Goal: Transaction & Acquisition: Purchase product/service

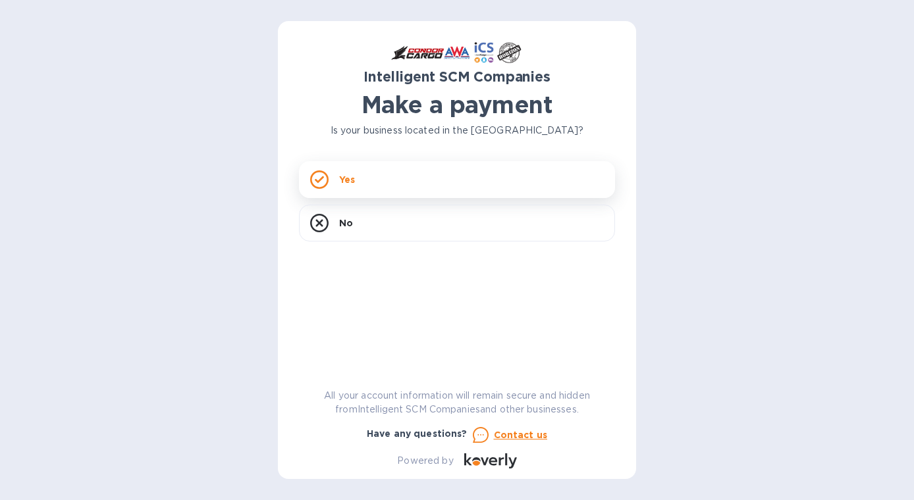
click at [384, 178] on div "Yes" at bounding box center [457, 179] width 316 height 37
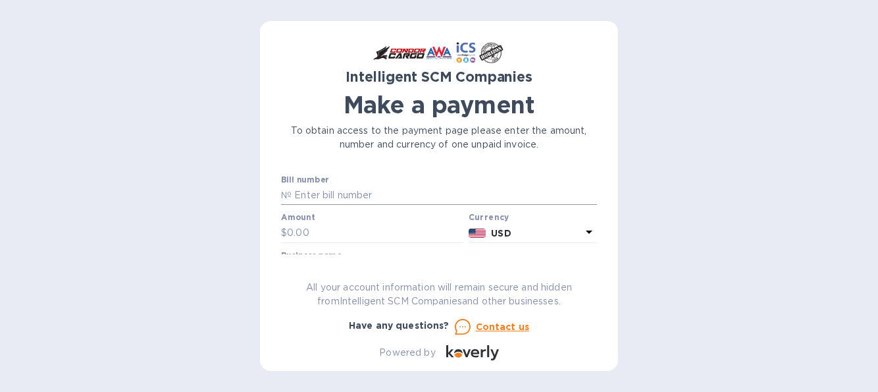
click at [380, 199] on input "text" at bounding box center [444, 196] width 305 height 20
paste input "S00519815"
type input "S00519815"
click at [377, 234] on input "text" at bounding box center [375, 233] width 176 height 20
click at [404, 267] on div "Intelligent SCM Companies Make a payment To obtain access to the payment page p…" at bounding box center [439, 201] width 316 height 318
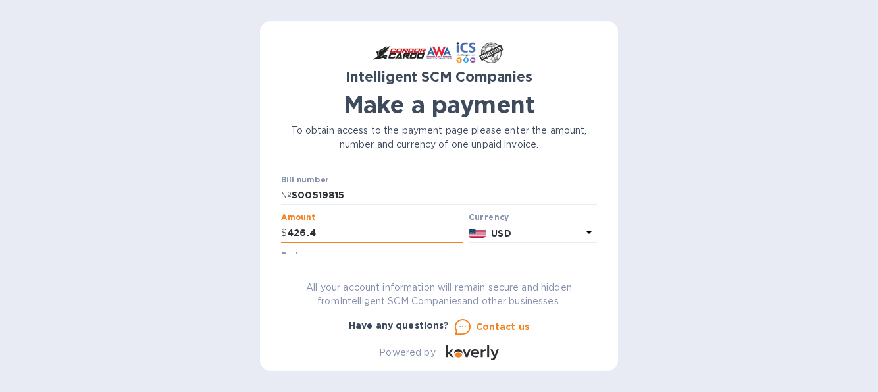
click at [346, 232] on input "426.4" at bounding box center [375, 233] width 176 height 20
type input "426.40"
click at [580, 269] on div "Intelligent SCM Companies Make a payment To obtain access to the payment page p…" at bounding box center [439, 201] width 316 height 318
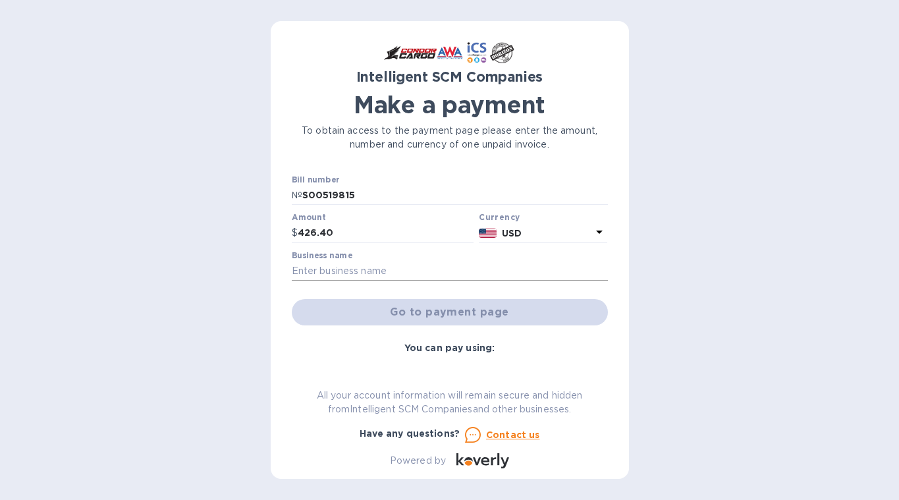
click at [413, 276] on input "text" at bounding box center [450, 271] width 316 height 20
type input "Momotaro Trading LLC"
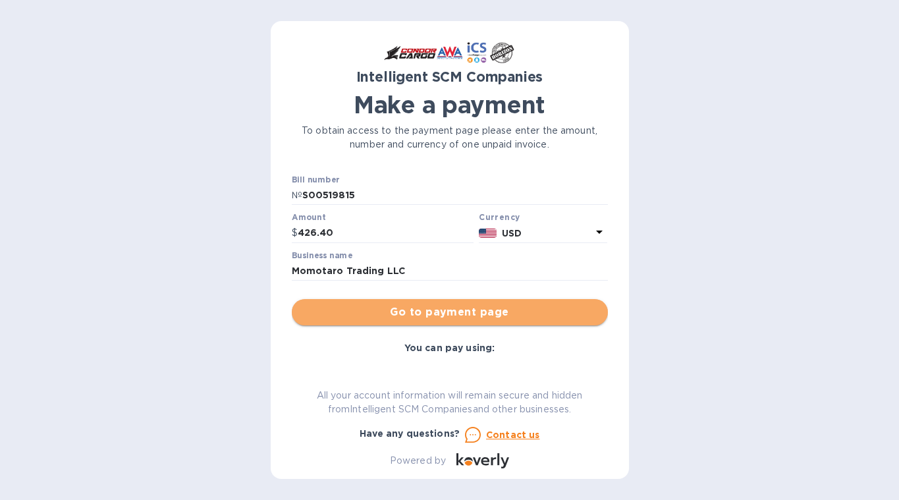
click at [483, 314] on span "Go to payment page" at bounding box center [449, 312] width 295 height 16
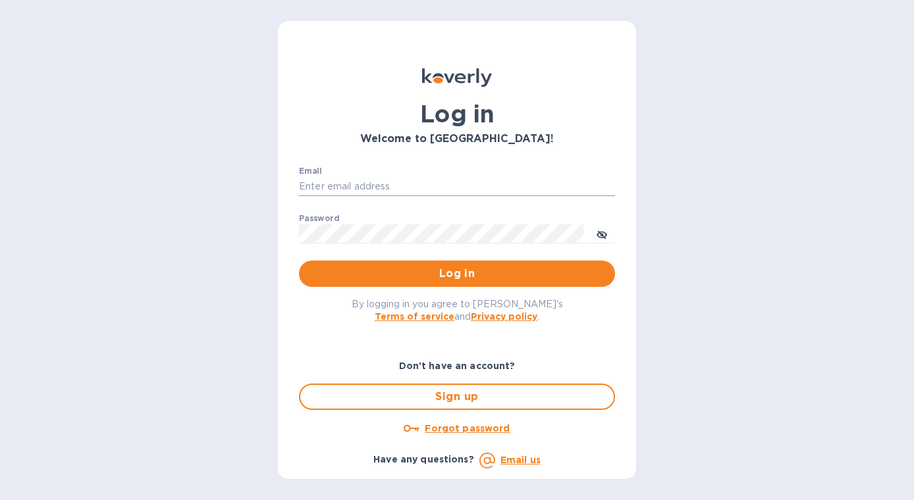
click at [406, 192] on input "Email" at bounding box center [457, 187] width 316 height 20
type input "s"
type input "[PERSON_NAME][EMAIL_ADDRESS][DOMAIN_NAME]"
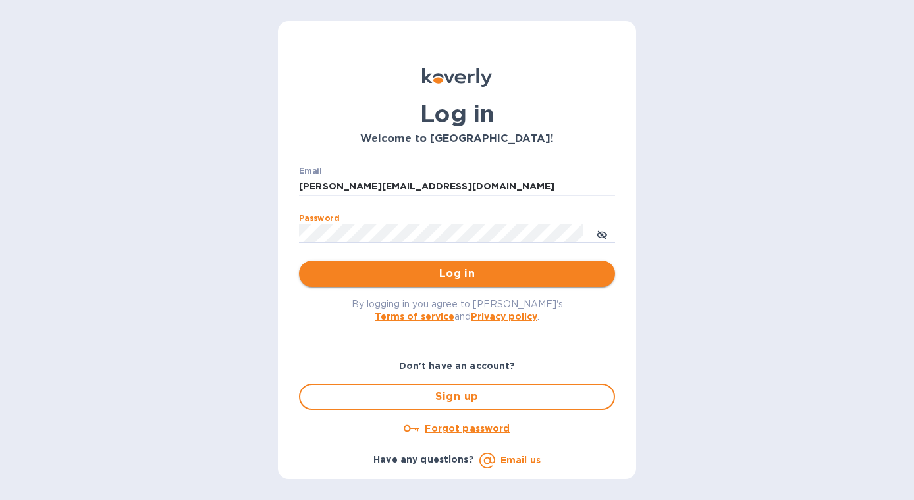
click at [467, 276] on span "Log in" at bounding box center [456, 274] width 295 height 16
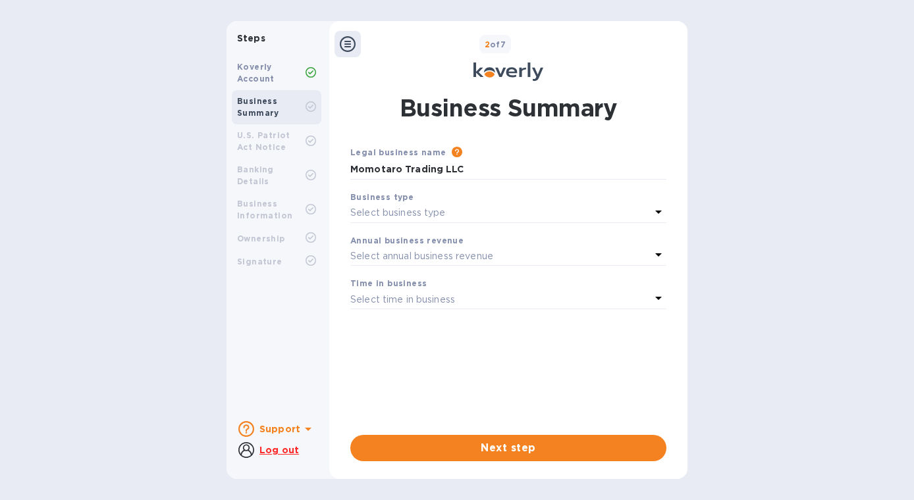
click at [290, 140] on b "U.S. Patriot Act Notice" at bounding box center [263, 141] width 53 height 22
click at [630, 211] on div "Select business type" at bounding box center [500, 213] width 300 height 18
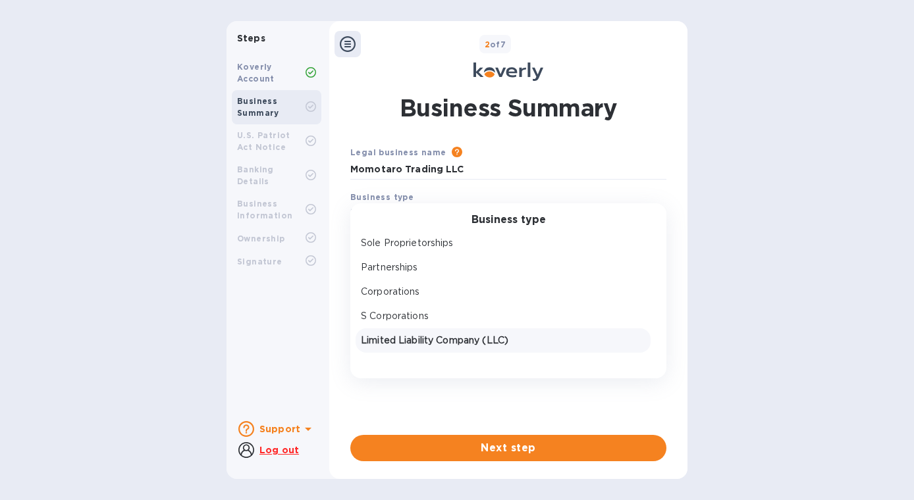
click at [554, 336] on p "Limited Liability Company (LLC)" at bounding box center [503, 341] width 284 height 14
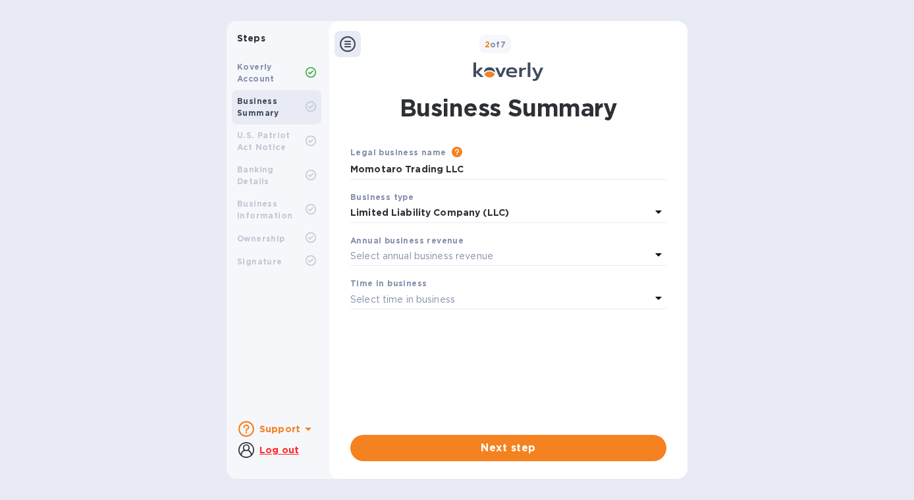
click at [643, 253] on div "Select annual business revenue" at bounding box center [500, 256] width 300 height 18
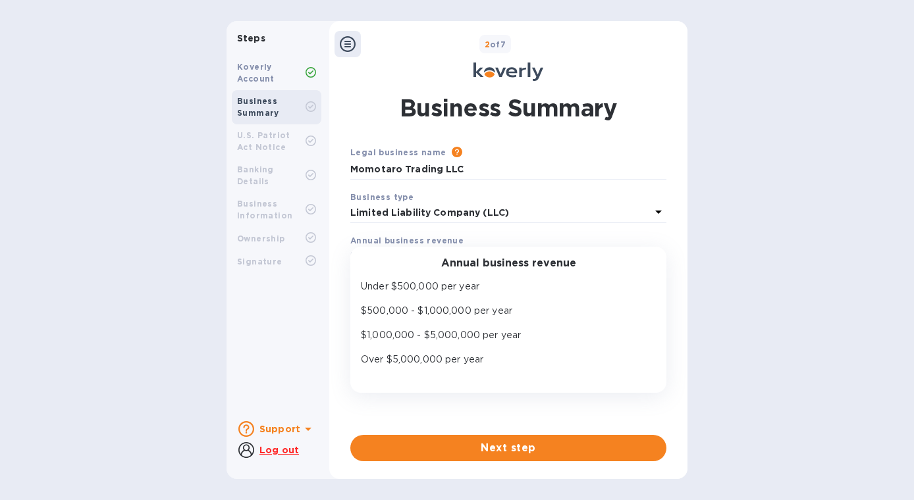
click at [581, 132] on div "Business Summary Legal business name Please provide the legal name that appears…" at bounding box center [508, 277] width 329 height 370
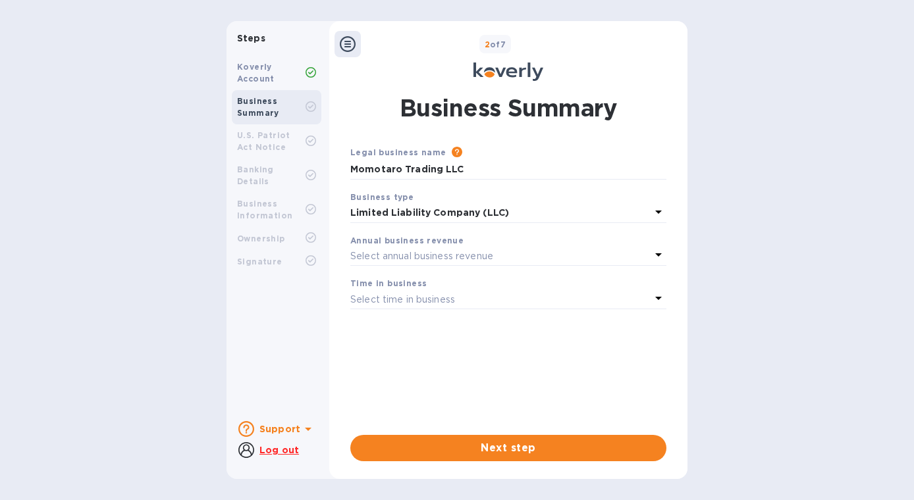
click at [342, 41] on icon at bounding box center [348, 44] width 16 height 16
